Goal: Task Accomplishment & Management: Manage account settings

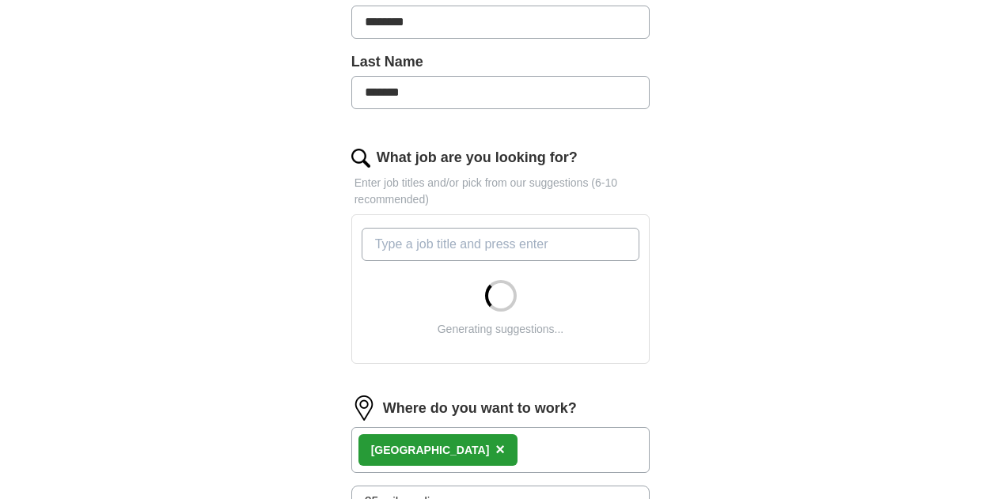
scroll to position [404, 0]
click at [527, 227] on input "What job are you looking for?" at bounding box center [501, 243] width 279 height 33
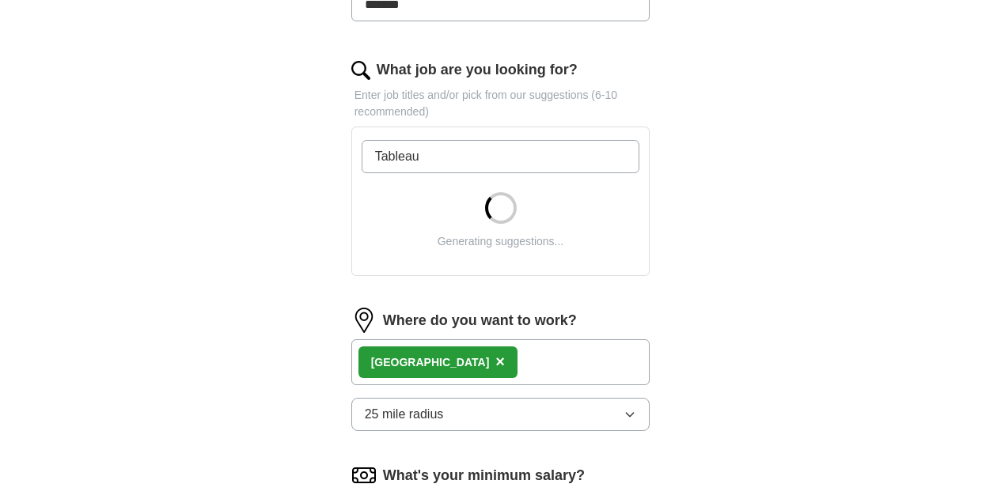
scroll to position [621, 0]
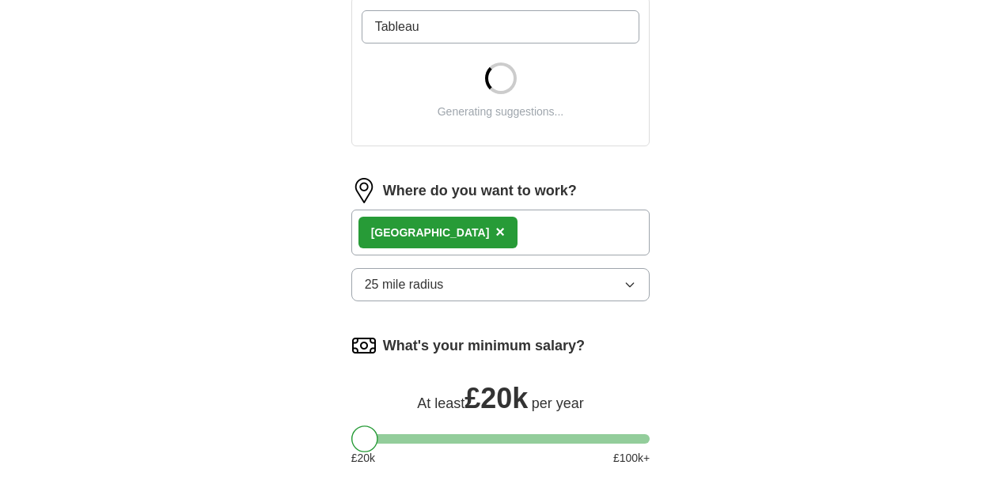
type input "Tableau"
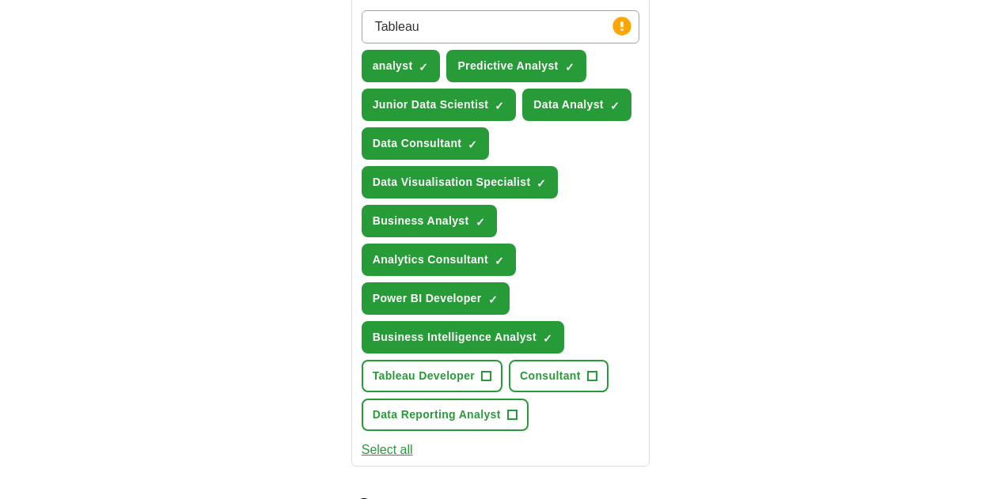
click at [501, 407] on span "Data Reporting Analyst" at bounding box center [437, 415] width 128 height 17
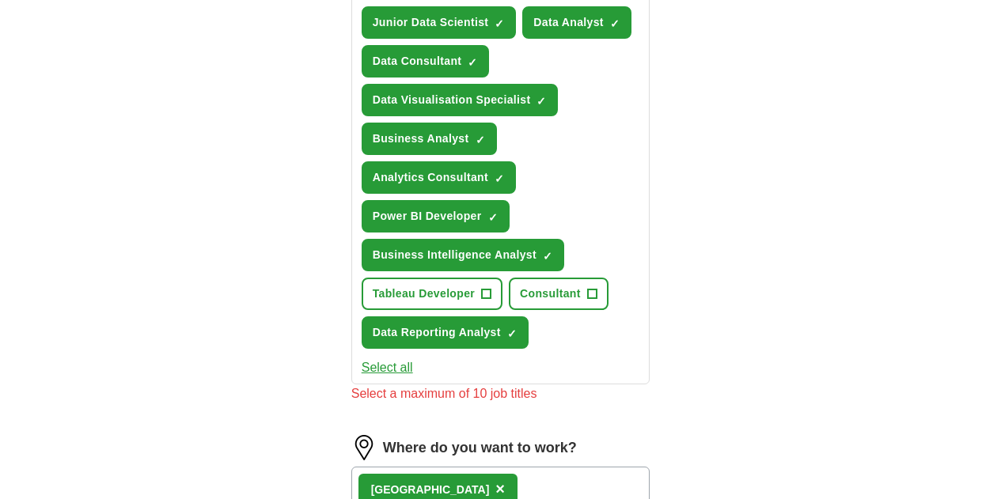
scroll to position [705, 0]
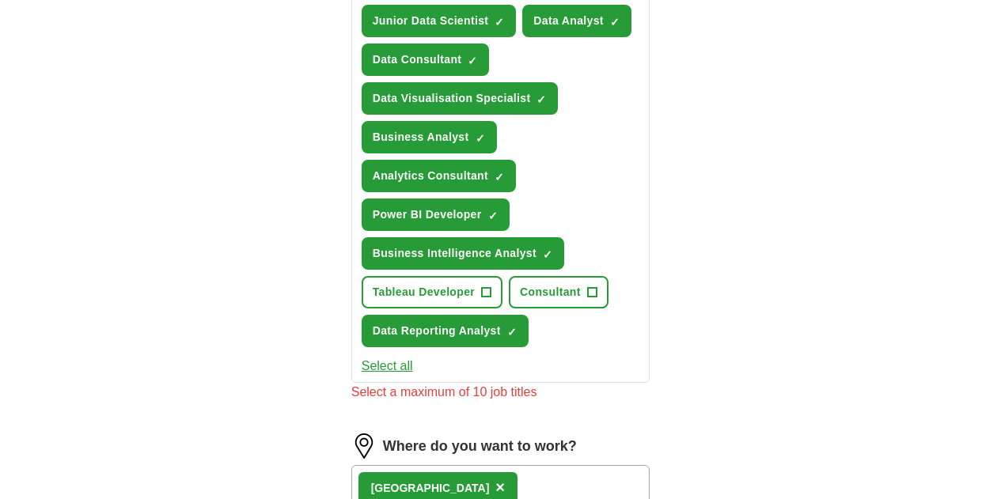
click at [476, 465] on div "Birmingham ×" at bounding box center [500, 488] width 299 height 46
click at [497, 465] on div "Birmingham ×" at bounding box center [500, 488] width 299 height 46
click at [481, 465] on div "Birmingham ×" at bounding box center [500, 488] width 299 height 46
click at [495, 479] on span "×" at bounding box center [499, 487] width 9 height 17
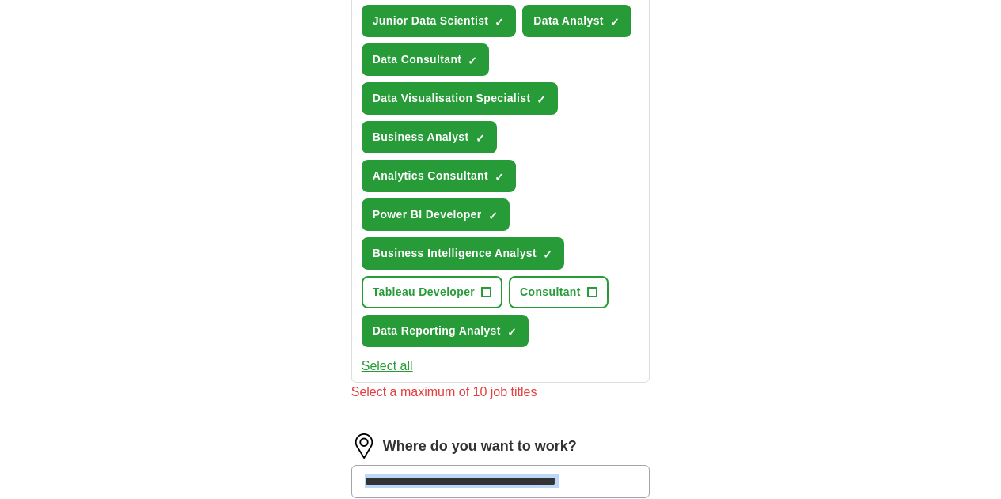
click at [433, 465] on input at bounding box center [500, 481] width 299 height 33
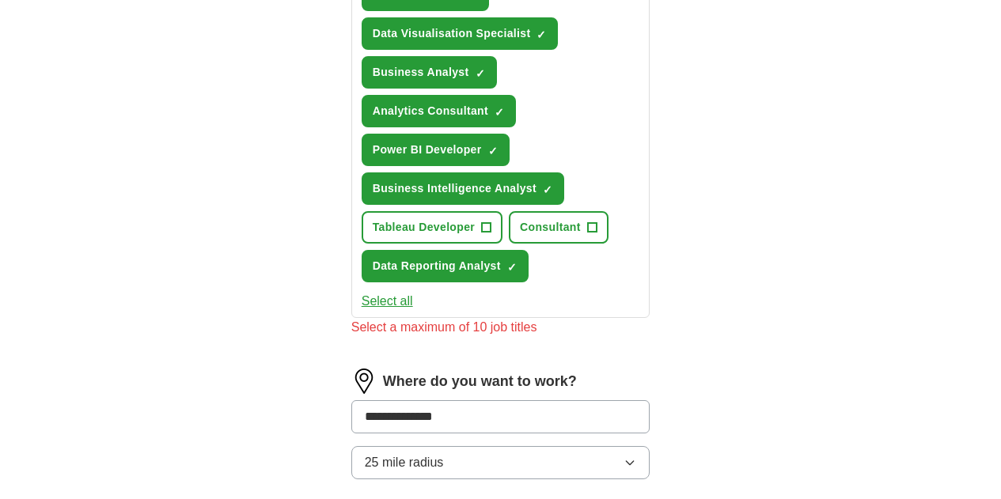
scroll to position [771, 0]
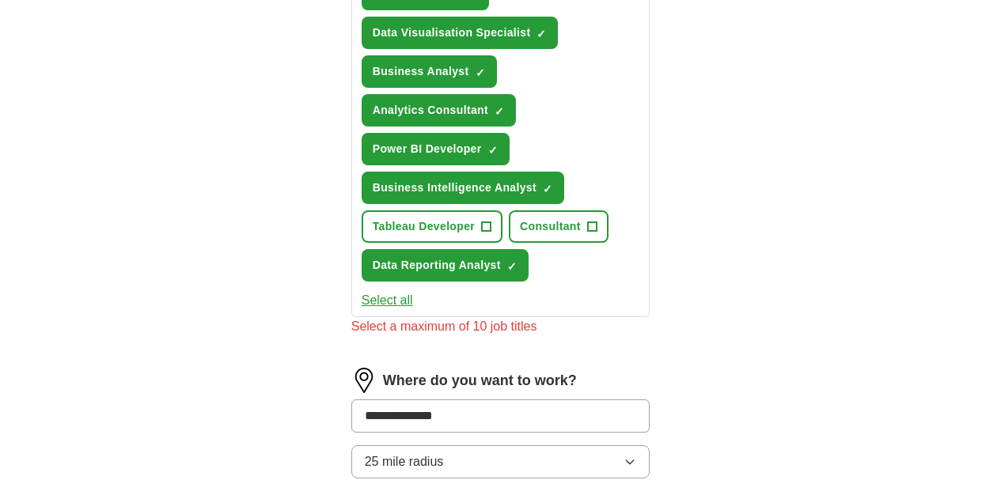
click at [480, 400] on input "**********" at bounding box center [500, 416] width 299 height 33
type input "*"
type input "******"
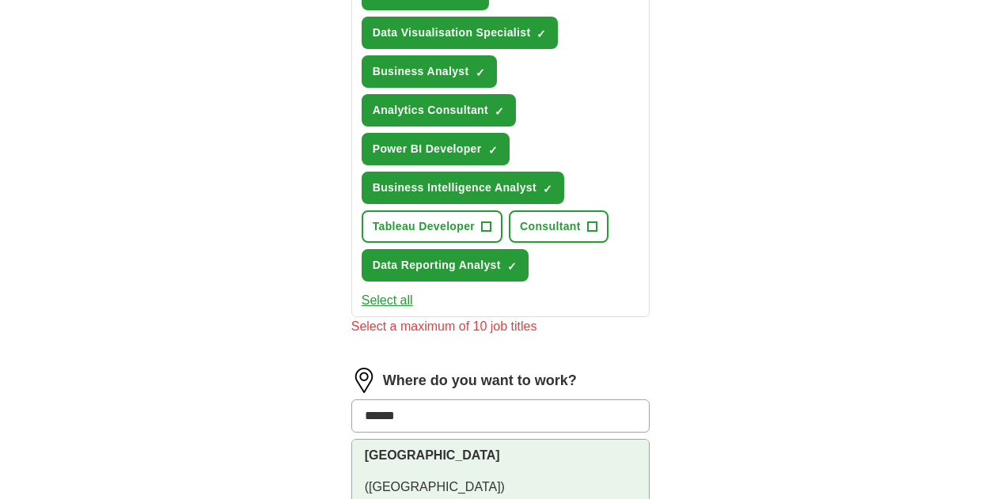
click at [378, 440] on li "[GEOGRAPHIC_DATA] ([GEOGRAPHIC_DATA])" at bounding box center [501, 472] width 298 height 64
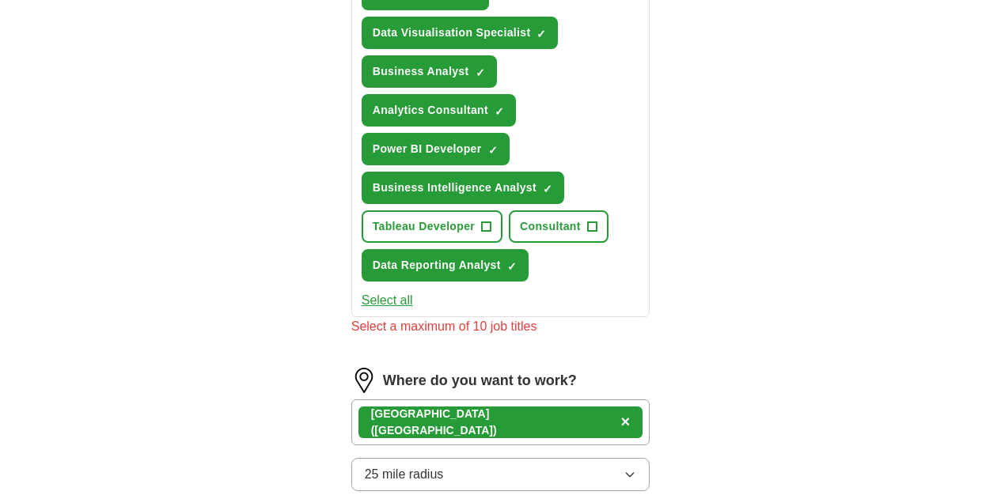
click at [473, 400] on div "[GEOGRAPHIC_DATA] ([GEOGRAPHIC_DATA]) ×" at bounding box center [500, 423] width 299 height 46
click at [704, 302] on div "Let ApplyIQ do the hard work of searching and applying for jobs. Just tell us w…" at bounding box center [500, 84] width 405 height 1437
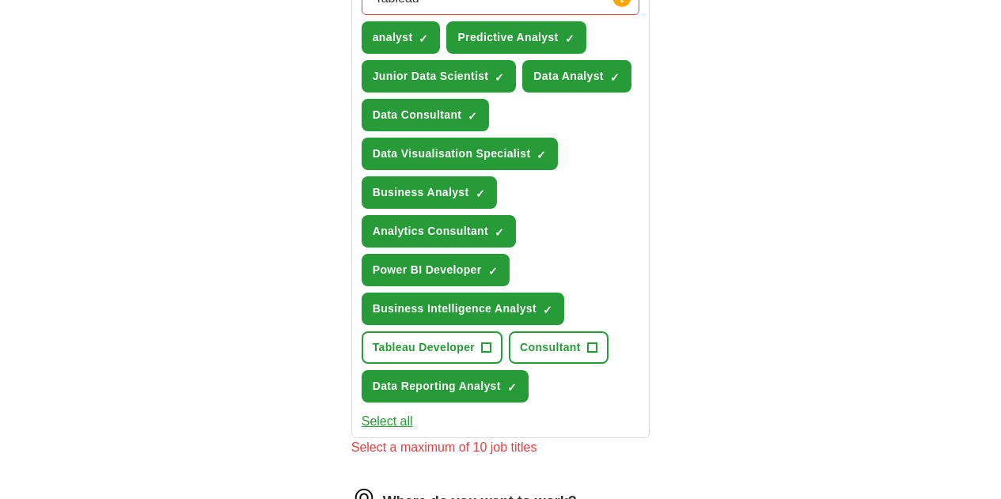
scroll to position [560, 0]
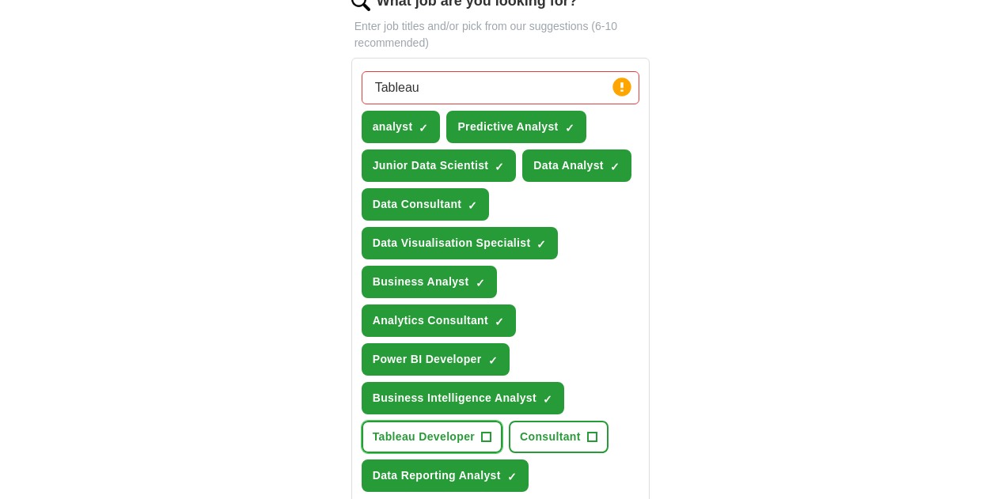
click at [475, 429] on span "Tableau Developer" at bounding box center [424, 437] width 102 height 17
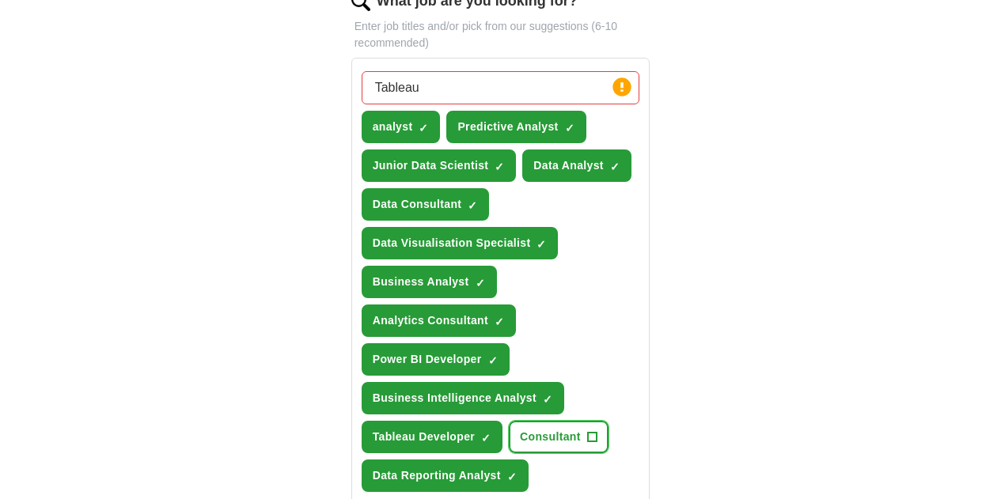
click at [520, 429] on span "Consultant" at bounding box center [550, 437] width 61 height 17
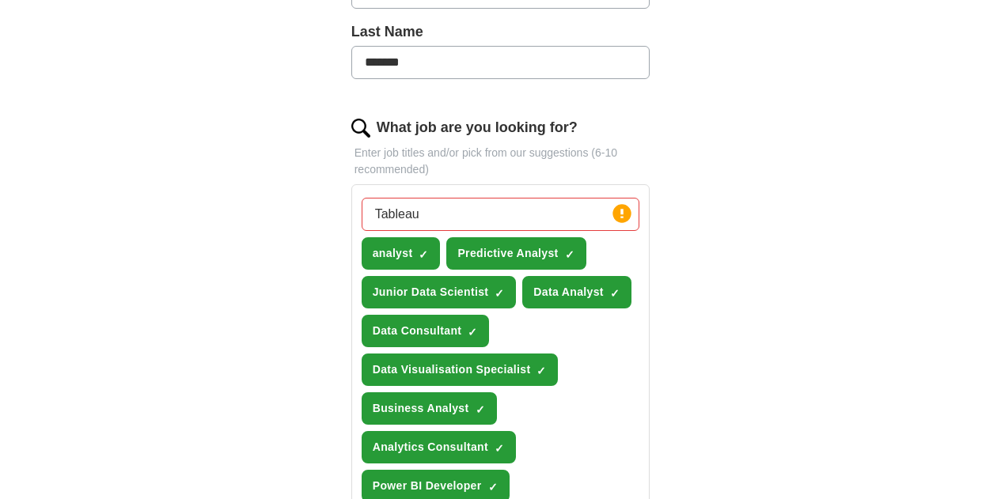
scroll to position [433, 0]
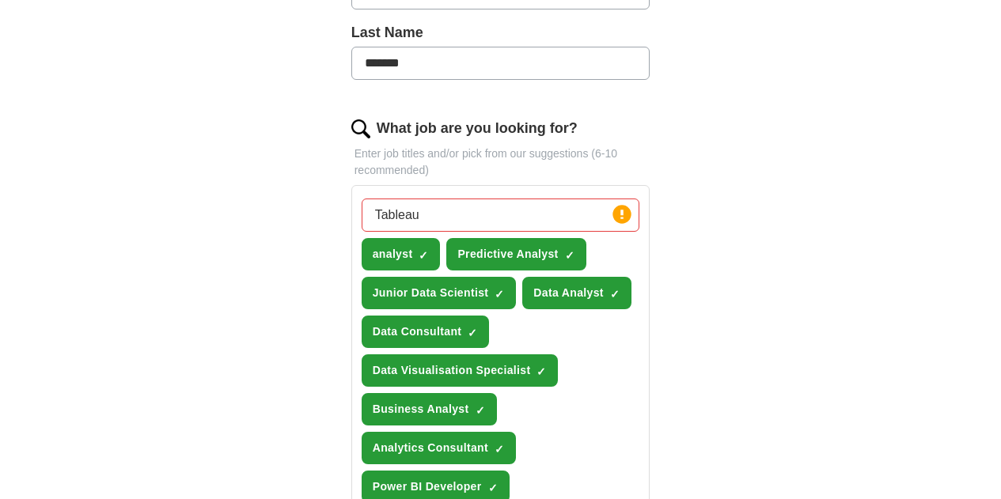
click at [401, 199] on input "Tableau" at bounding box center [501, 215] width 279 height 33
type input "T"
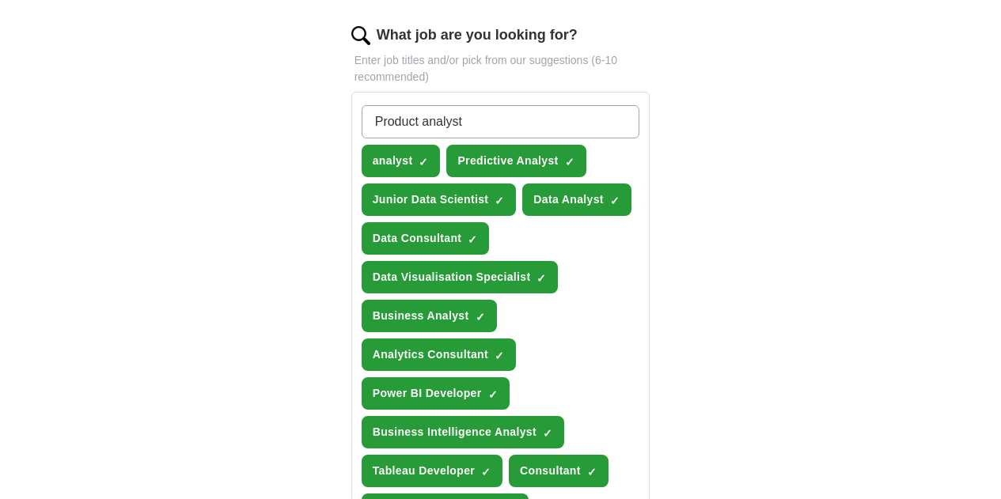
scroll to position [527, 0]
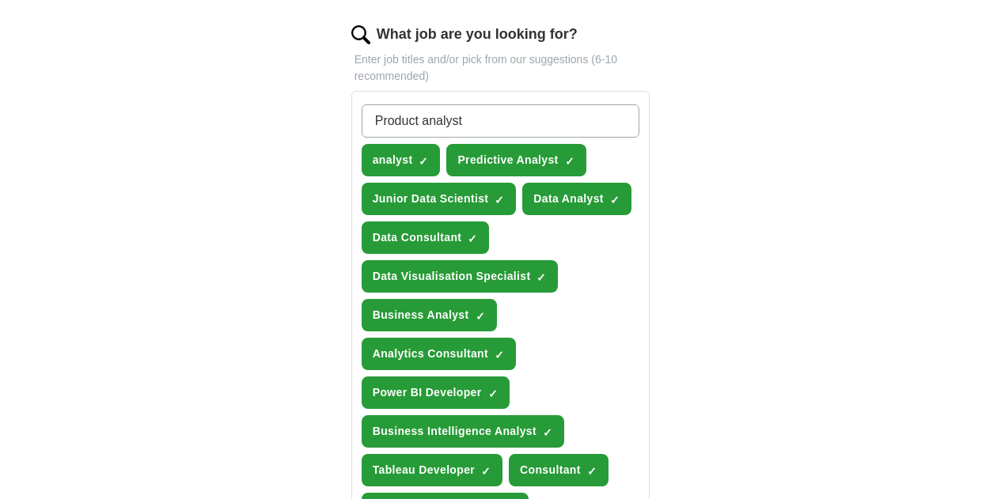
type input "Product analyst"
click at [849, 382] on div "ApplyIQ Let ApplyIQ do the hard work of searching and applying for jobs. Just t…" at bounding box center [501, 283] width 811 height 1525
click at [507, 104] on input "Product analyst" at bounding box center [501, 120] width 279 height 33
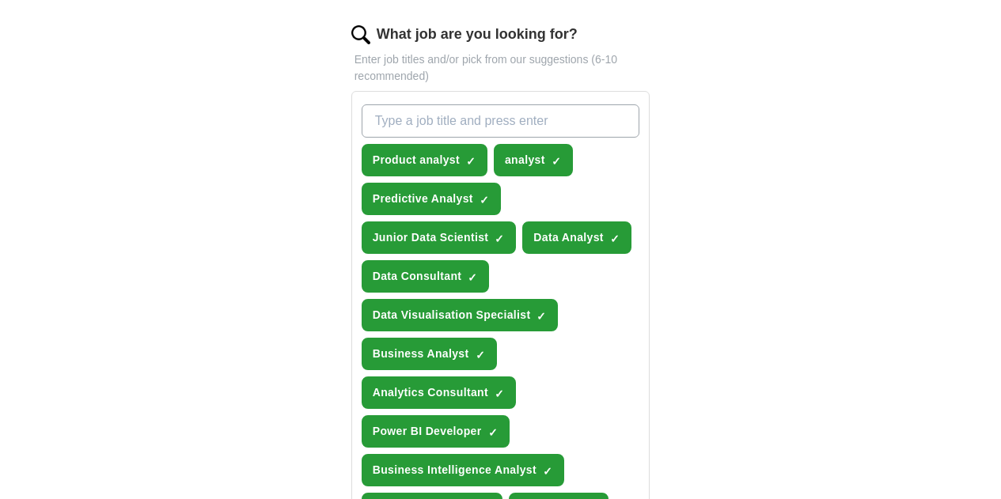
click at [704, 221] on div "Let ApplyIQ do the hard work of searching and applying for jobs. Just tell us w…" at bounding box center [500, 338] width 405 height 1456
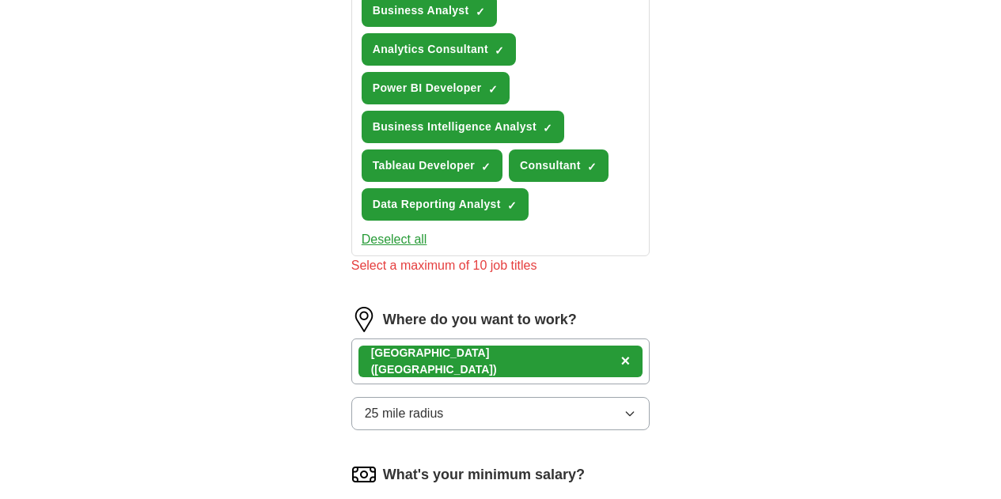
scroll to position [986, 0]
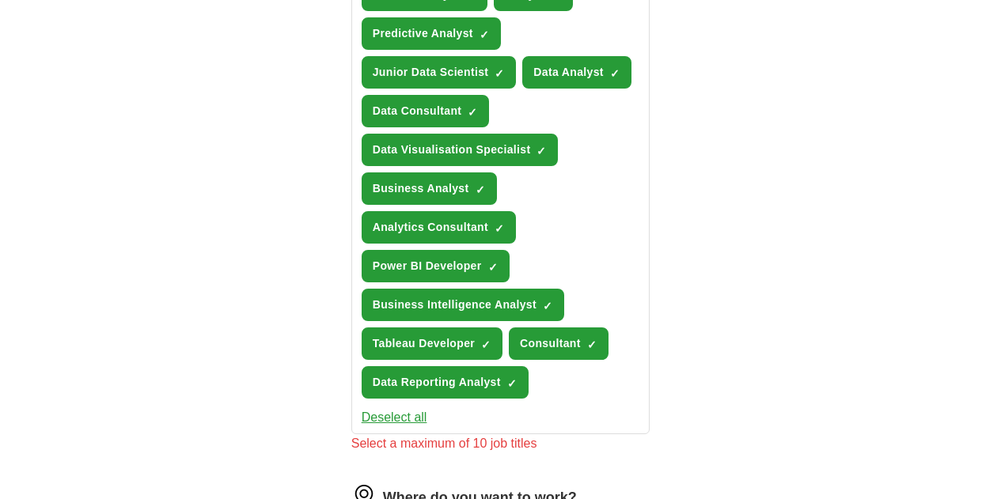
scroll to position [550, 0]
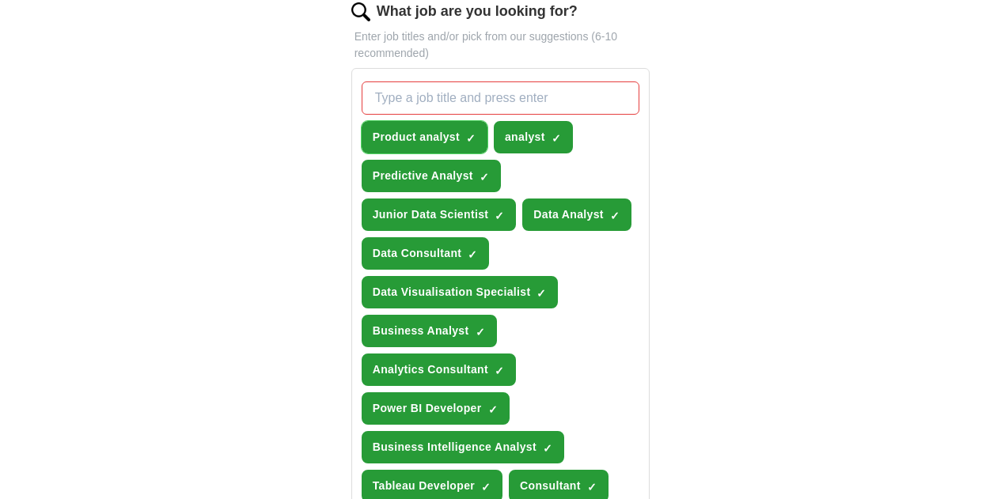
click at [0, 0] on span "×" at bounding box center [0, 0] width 0 height 0
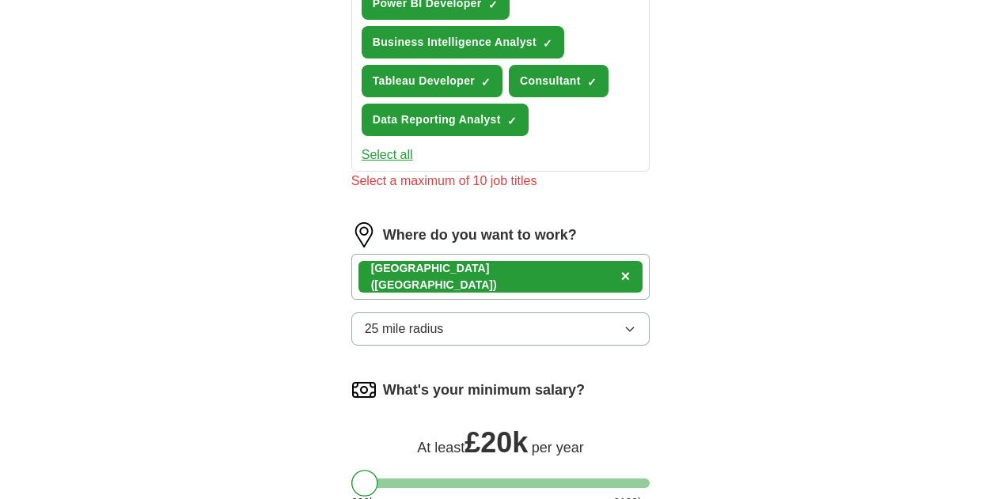
scroll to position [1176, 0]
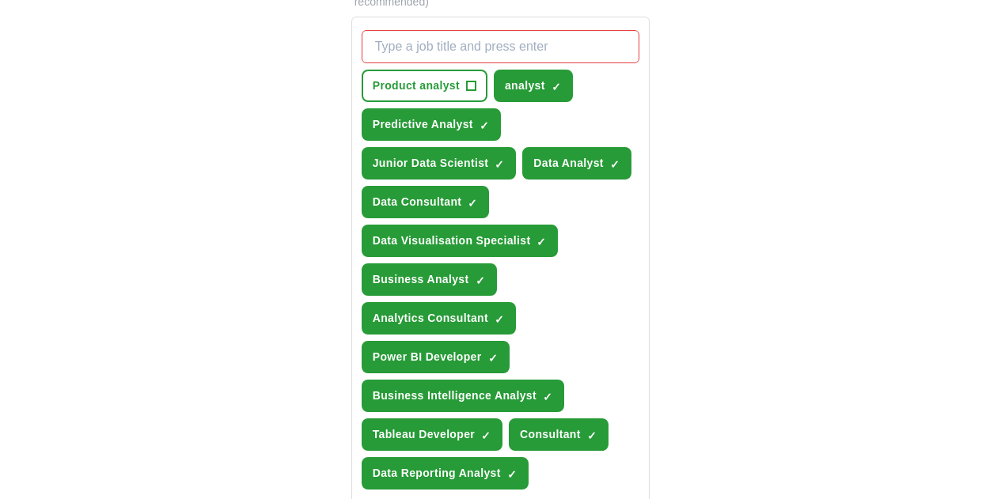
scroll to position [601, 0]
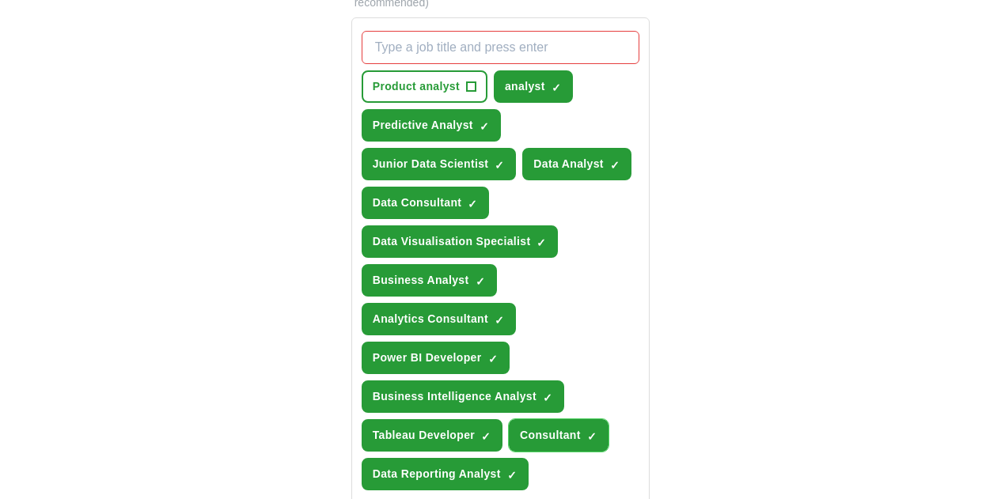
click at [520, 427] on span "Consultant" at bounding box center [550, 435] width 61 height 17
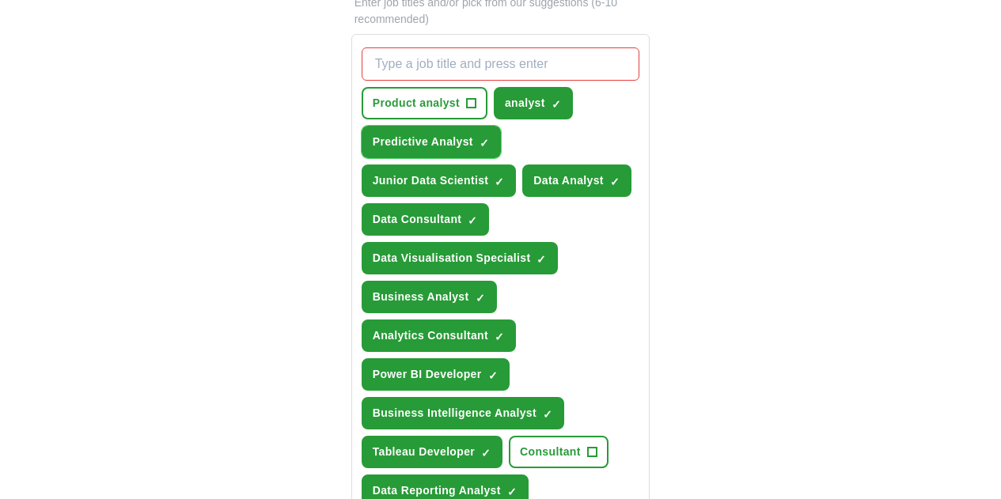
click at [452, 126] on button "Predictive Analyst ✓ ×" at bounding box center [431, 142] width 139 height 32
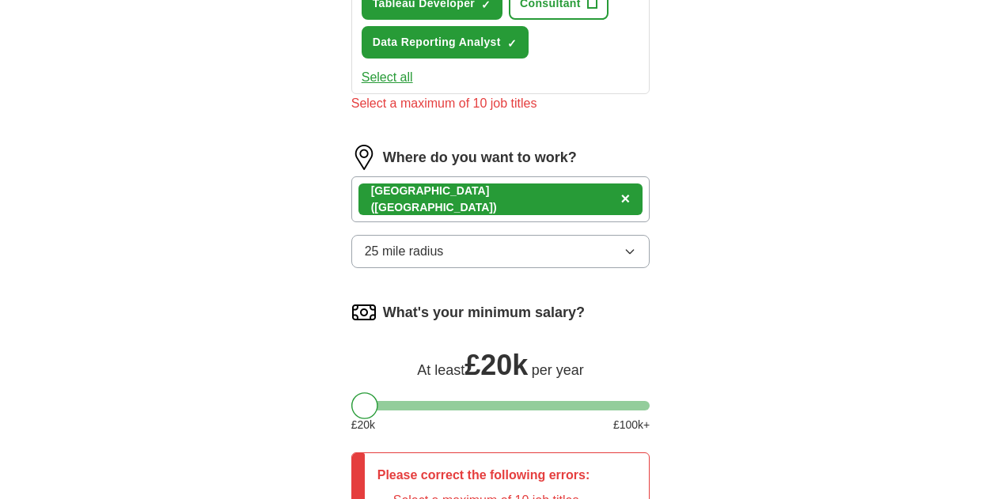
scroll to position [1176, 0]
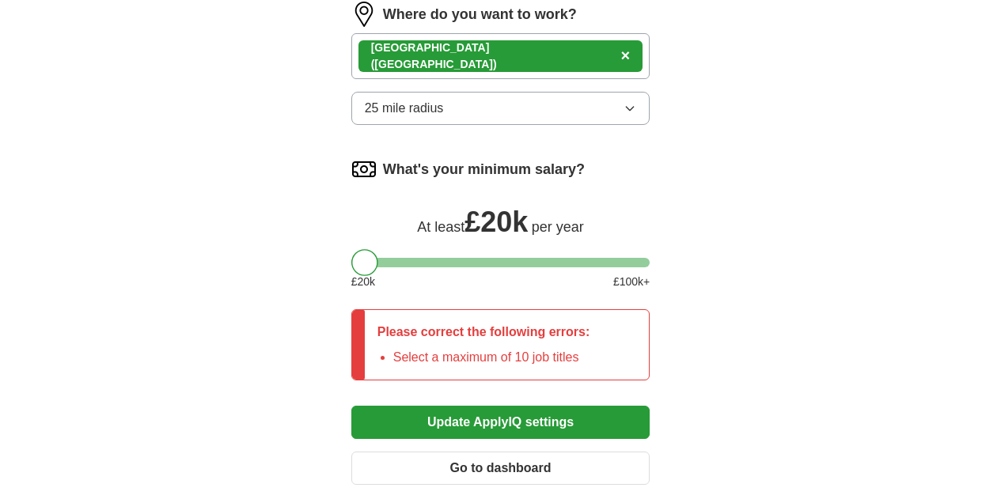
click at [515, 406] on button "Update ApplyIQ settings" at bounding box center [500, 422] width 299 height 33
click at [648, 406] on button "Update ApplyIQ settings" at bounding box center [500, 422] width 299 height 33
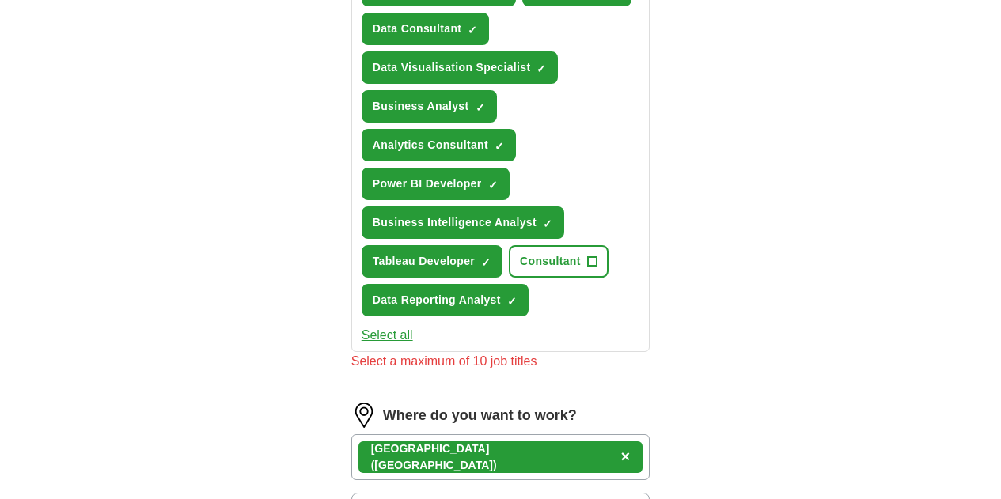
scroll to position [583, 0]
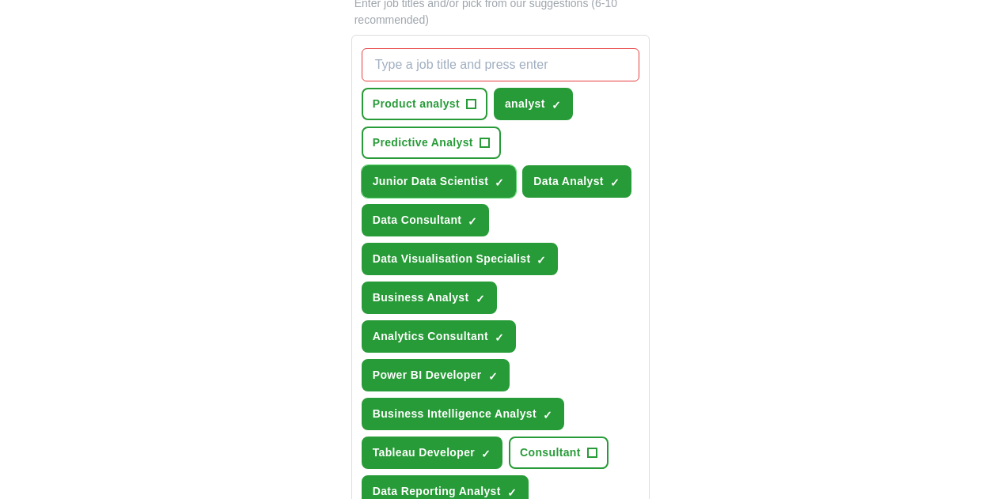
click at [489, 173] on span "Junior Data Scientist" at bounding box center [431, 181] width 116 height 17
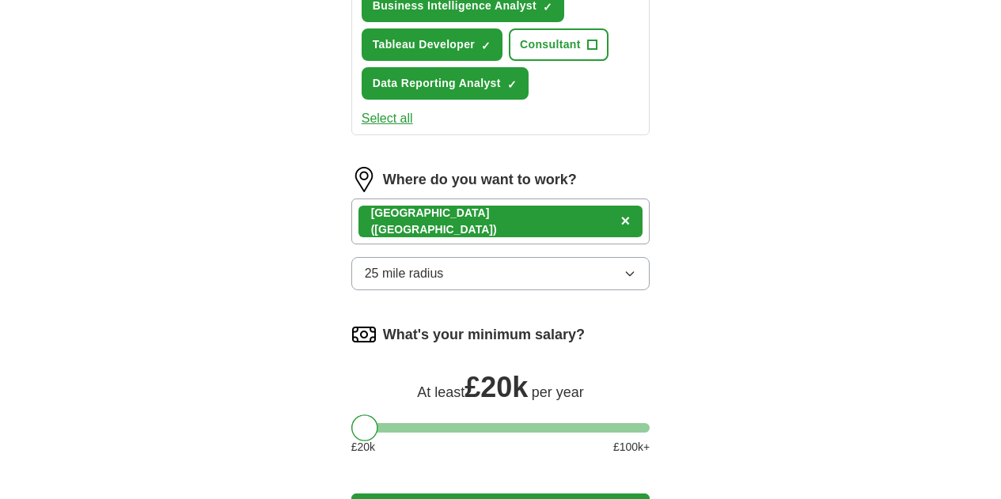
scroll to position [1080, 0]
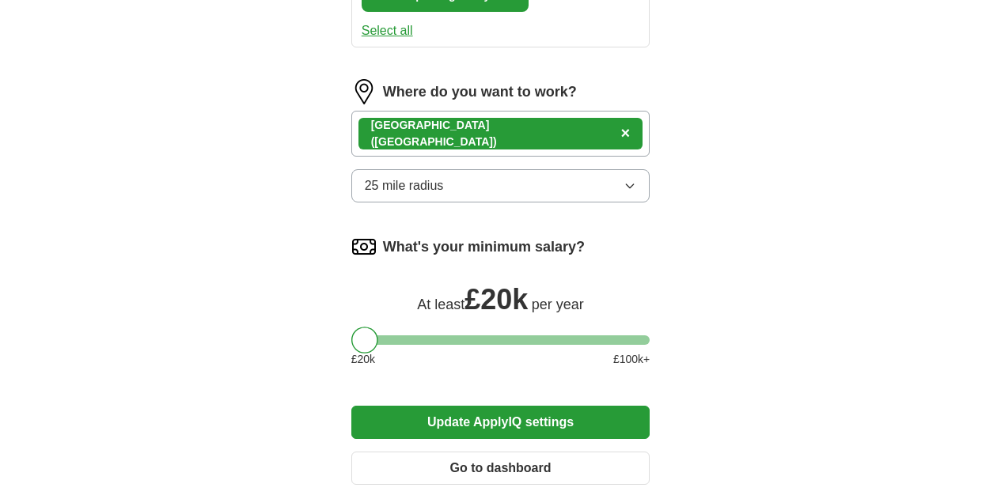
click at [560, 406] on button "Update ApplyIQ settings" at bounding box center [500, 422] width 299 height 33
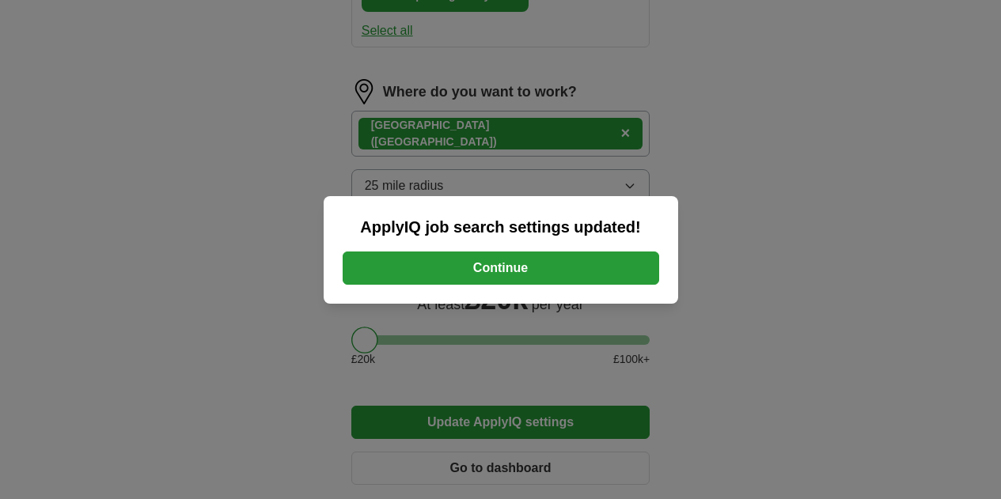
click at [578, 256] on button "Continue" at bounding box center [501, 268] width 317 height 33
